Goal: Navigation & Orientation: Find specific page/section

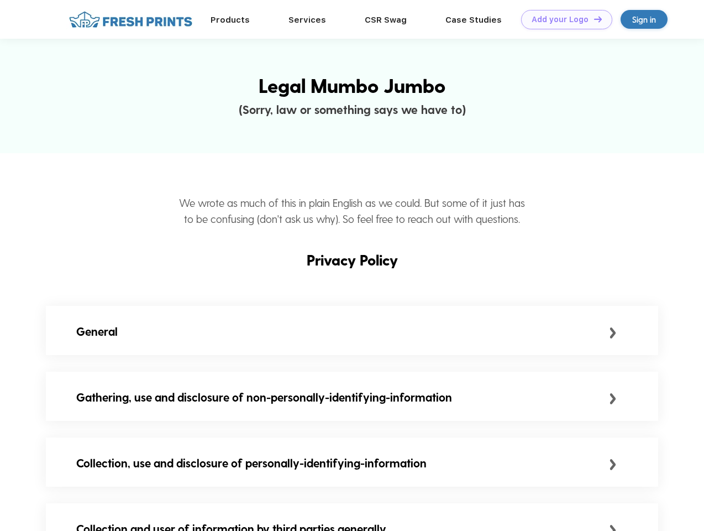
click at [563, 19] on link "Add your Logo Design Tool" at bounding box center [566, 19] width 91 height 19
click at [0, 0] on div "Design Tool" at bounding box center [0, 0] width 0 height 0
click at [593, 19] on link "Add your Logo Design Tool" at bounding box center [566, 19] width 91 height 19
click at [352, 332] on div "General" at bounding box center [342, 331] width 533 height 18
click at [352, 398] on div "Gathering, use and disclosure of non-personally-identifying-information" at bounding box center [342, 397] width 533 height 18
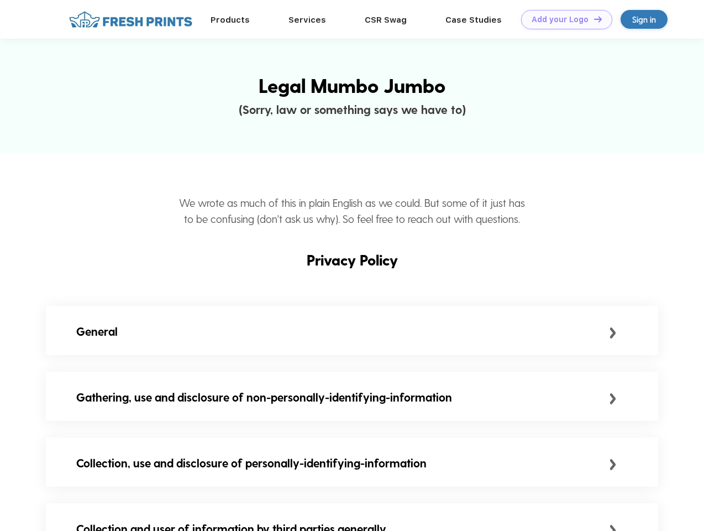
click at [352, 464] on div "Collection, use and disclosure of personally-identifying-information" at bounding box center [342, 463] width 533 height 18
click at [352, 517] on div "Collection and user of information by third parties generally" at bounding box center [352, 528] width 612 height 51
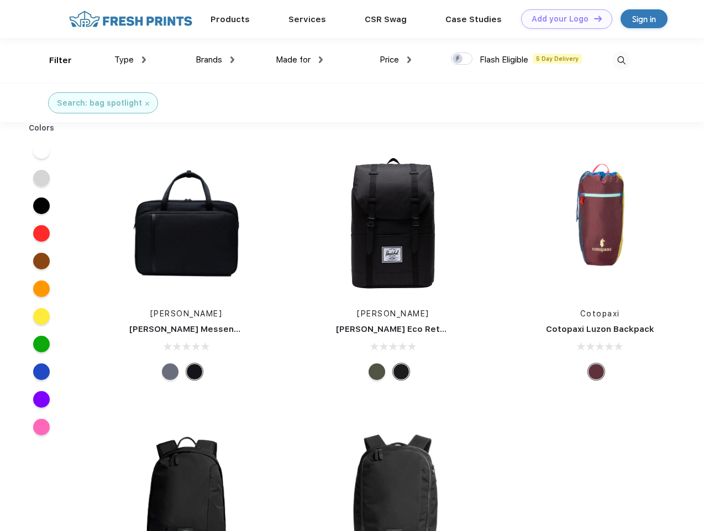
scroll to position [1, 0]
click at [563, 19] on link "Add your Logo Design Tool" at bounding box center [566, 18] width 91 height 19
click at [0, 0] on div "Design Tool" at bounding box center [0, 0] width 0 height 0
click at [593, 18] on link "Add your Logo Design Tool" at bounding box center [566, 18] width 91 height 19
click at [53, 60] on div "Filter" at bounding box center [60, 60] width 23 height 13
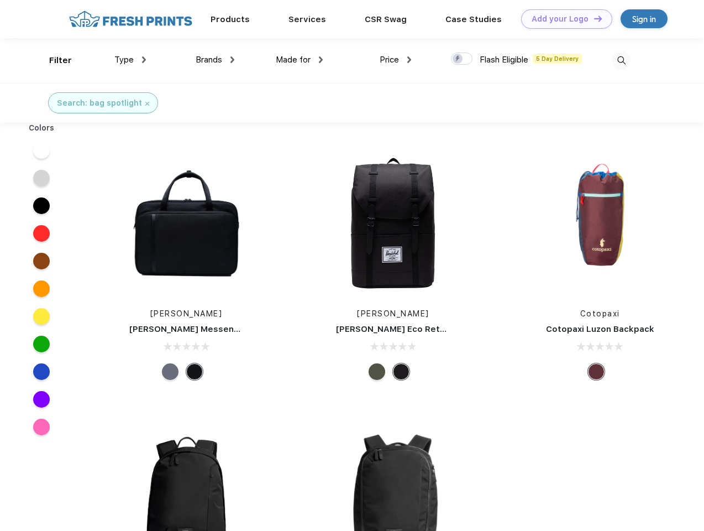
click at [130, 60] on span "Type" at bounding box center [123, 60] width 19 height 10
click at [215, 60] on span "Brands" at bounding box center [209, 60] width 27 height 10
click at [300, 60] on span "Made for" at bounding box center [293, 60] width 35 height 10
click at [396, 60] on span "Price" at bounding box center [389, 60] width 19 height 10
click at [462, 59] on div at bounding box center [462, 59] width 22 height 12
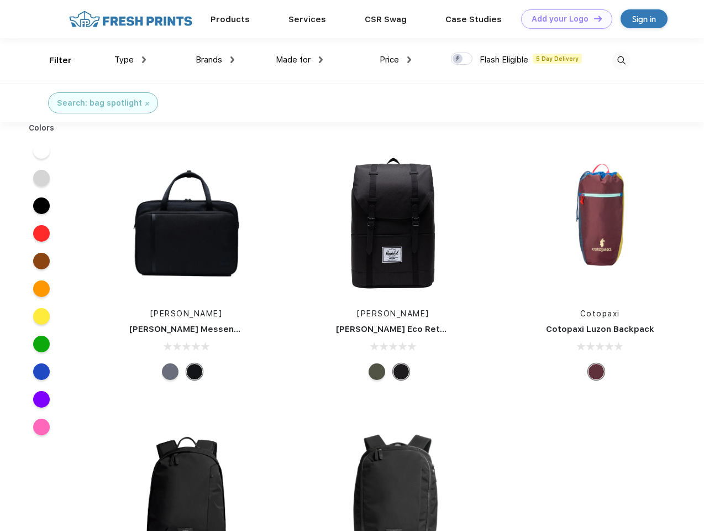
click at [458, 59] on input "checkbox" at bounding box center [454, 55] width 7 height 7
click at [621, 60] on img at bounding box center [621, 60] width 18 height 18
